Goal: Register for event/course

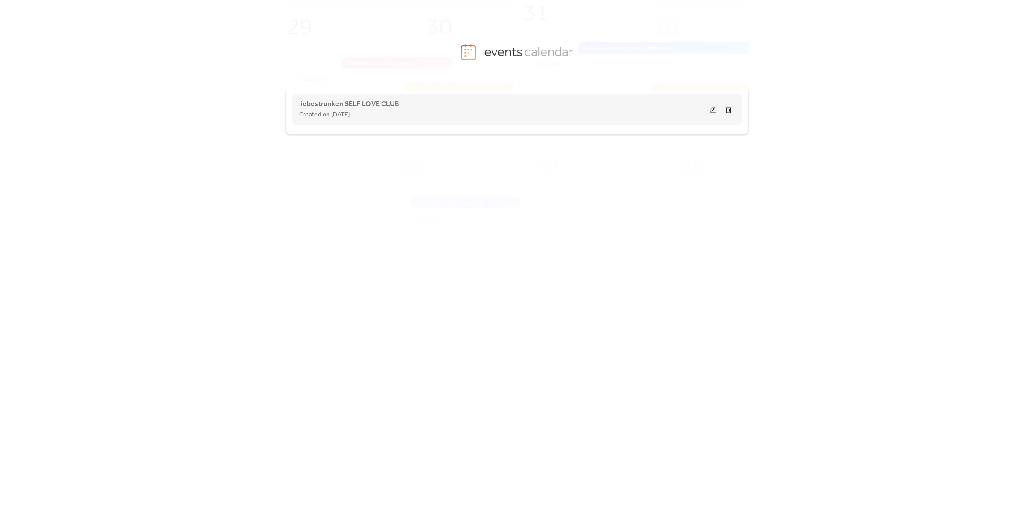
click at [712, 111] on button at bounding box center [712, 108] width 12 height 13
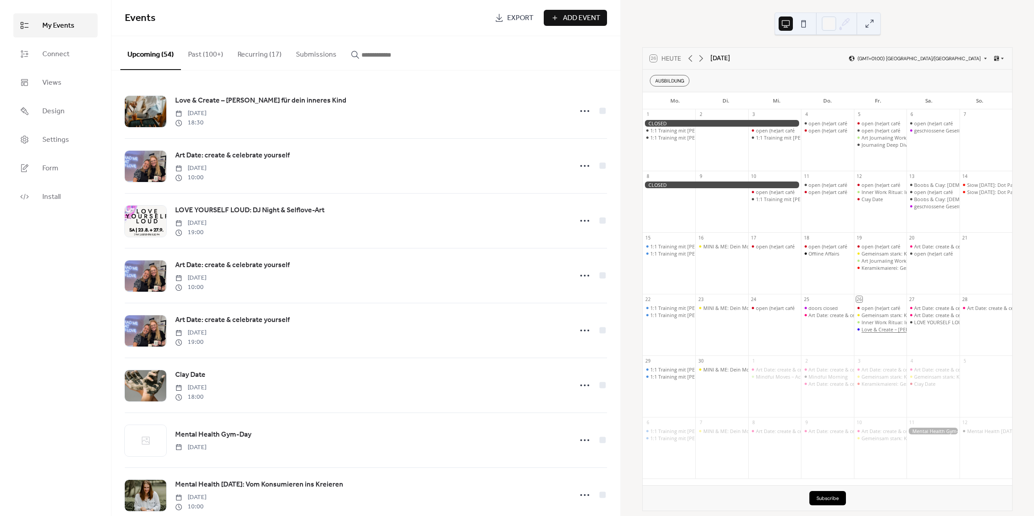
click at [883, 328] on div "Love & Create – [PERSON_NAME] für dein inneres Kind" at bounding box center [923, 329] width 125 height 7
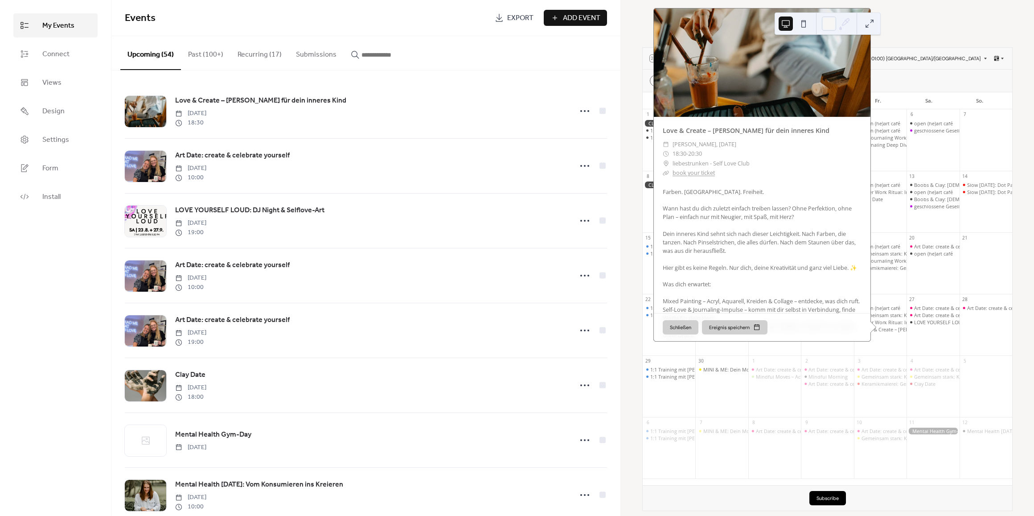
click at [688, 153] on span "20:30" at bounding box center [695, 153] width 14 height 9
click at [925, 9] on div "26 Heute [DATE] (GMT+01:00) [GEOGRAPHIC_DATA]/[GEOGRAPHIC_DATA] AUSBILDUNG Mo. …" at bounding box center [827, 258] width 413 height 516
